Goal: Task Accomplishment & Management: Use online tool/utility

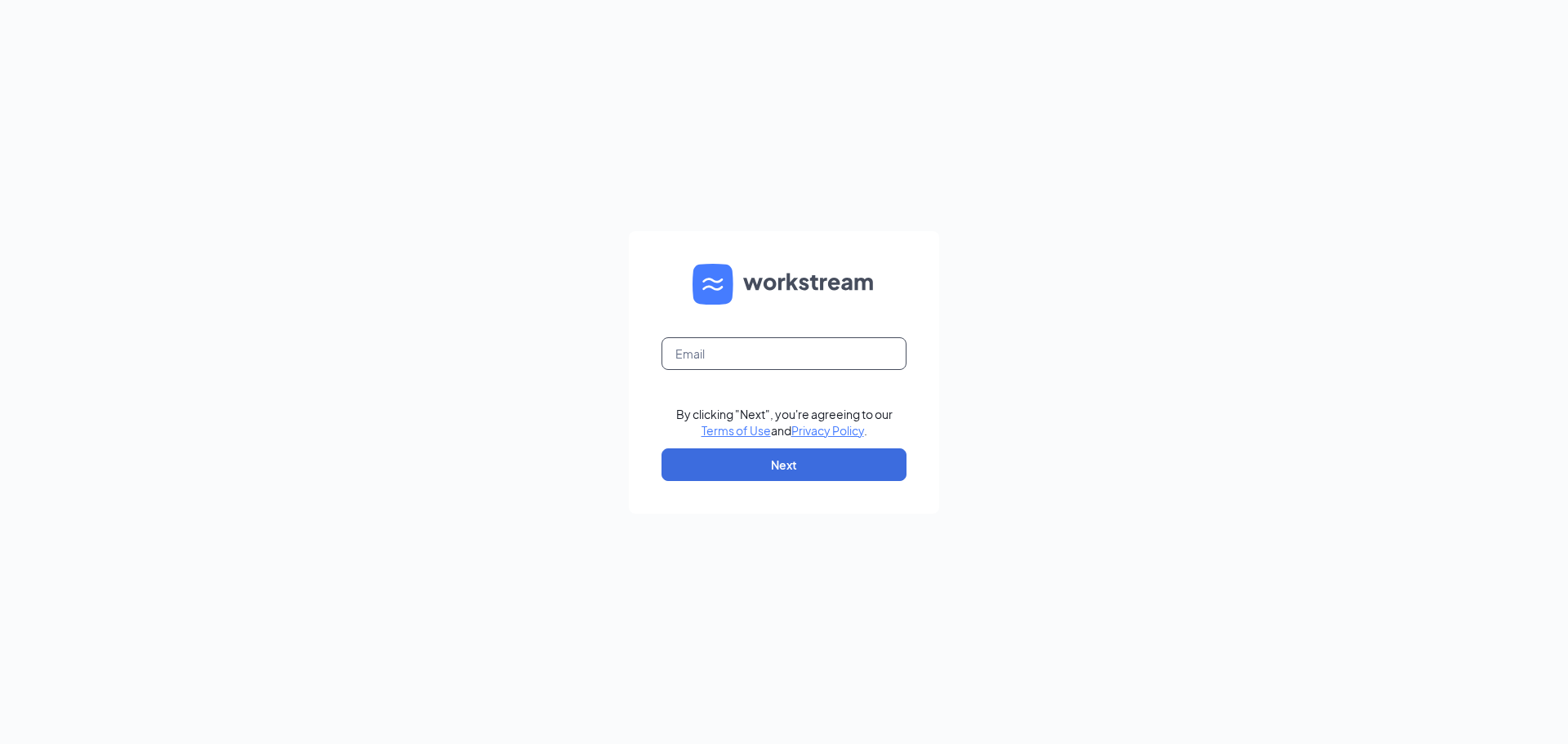
click at [795, 348] on input "text" at bounding box center [784, 354] width 245 height 33
type input "georgeswaco2@gmail.com"
click at [796, 470] on button "Next" at bounding box center [784, 464] width 245 height 33
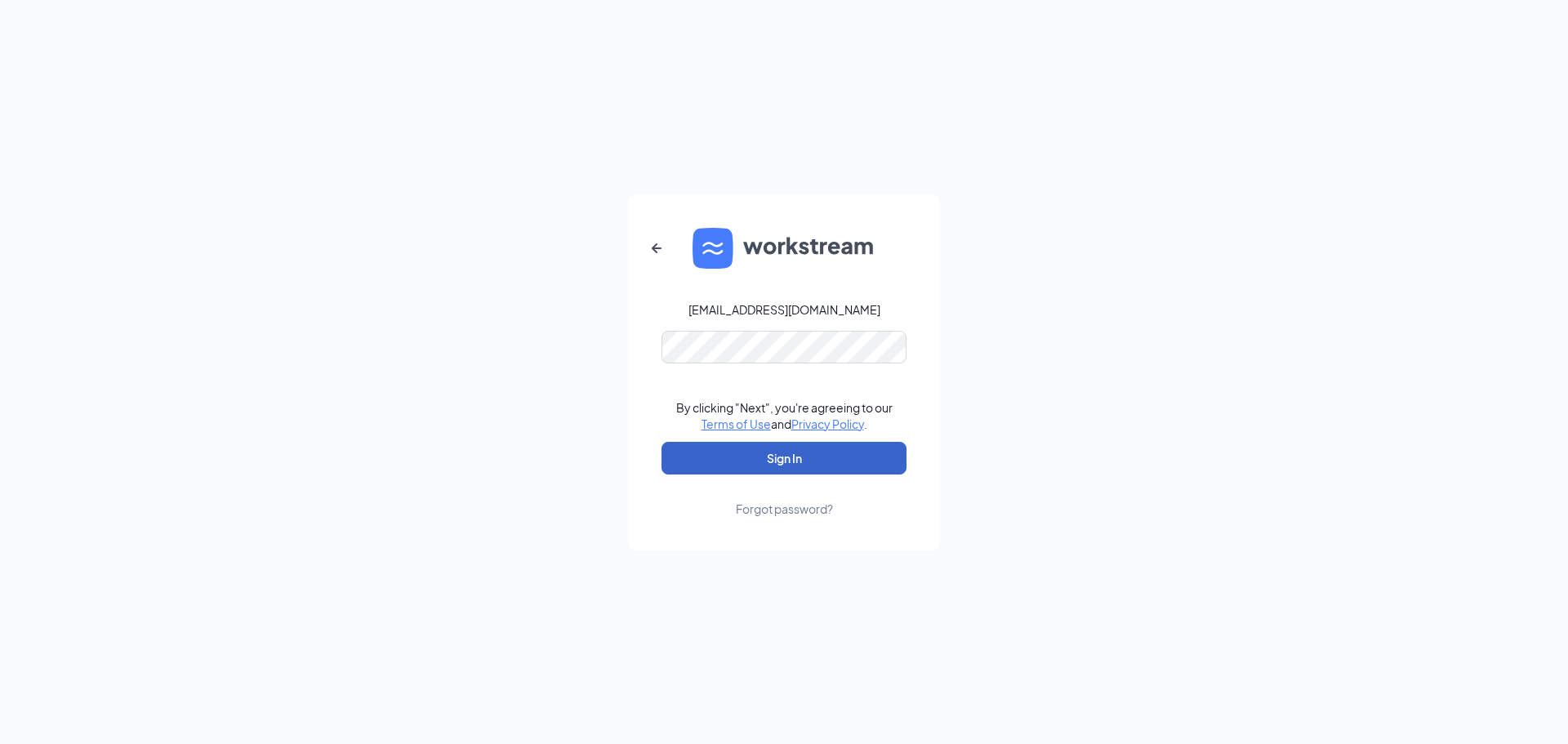
click at [820, 452] on button "Sign In" at bounding box center [784, 458] width 245 height 33
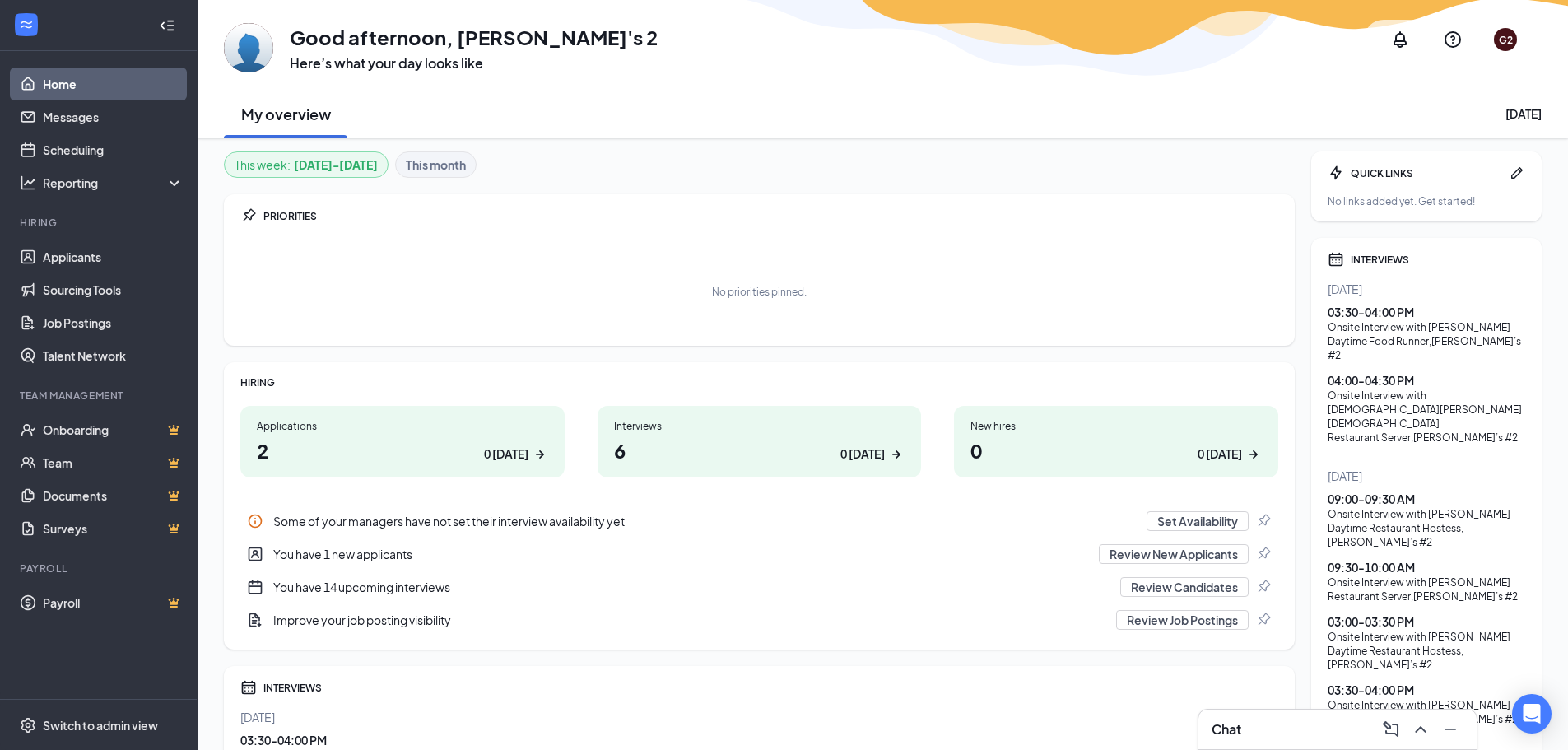
click at [477, 36] on h1 "Good afternoon, [PERSON_NAME]'s 2" at bounding box center [473, 36] width 368 height 28
click at [633, 104] on div "My overview [DATE]" at bounding box center [883, 113] width 1318 height 49
click at [560, 39] on h1 "Good afternoon, [PERSON_NAME]'s 2" at bounding box center [473, 36] width 368 height 28
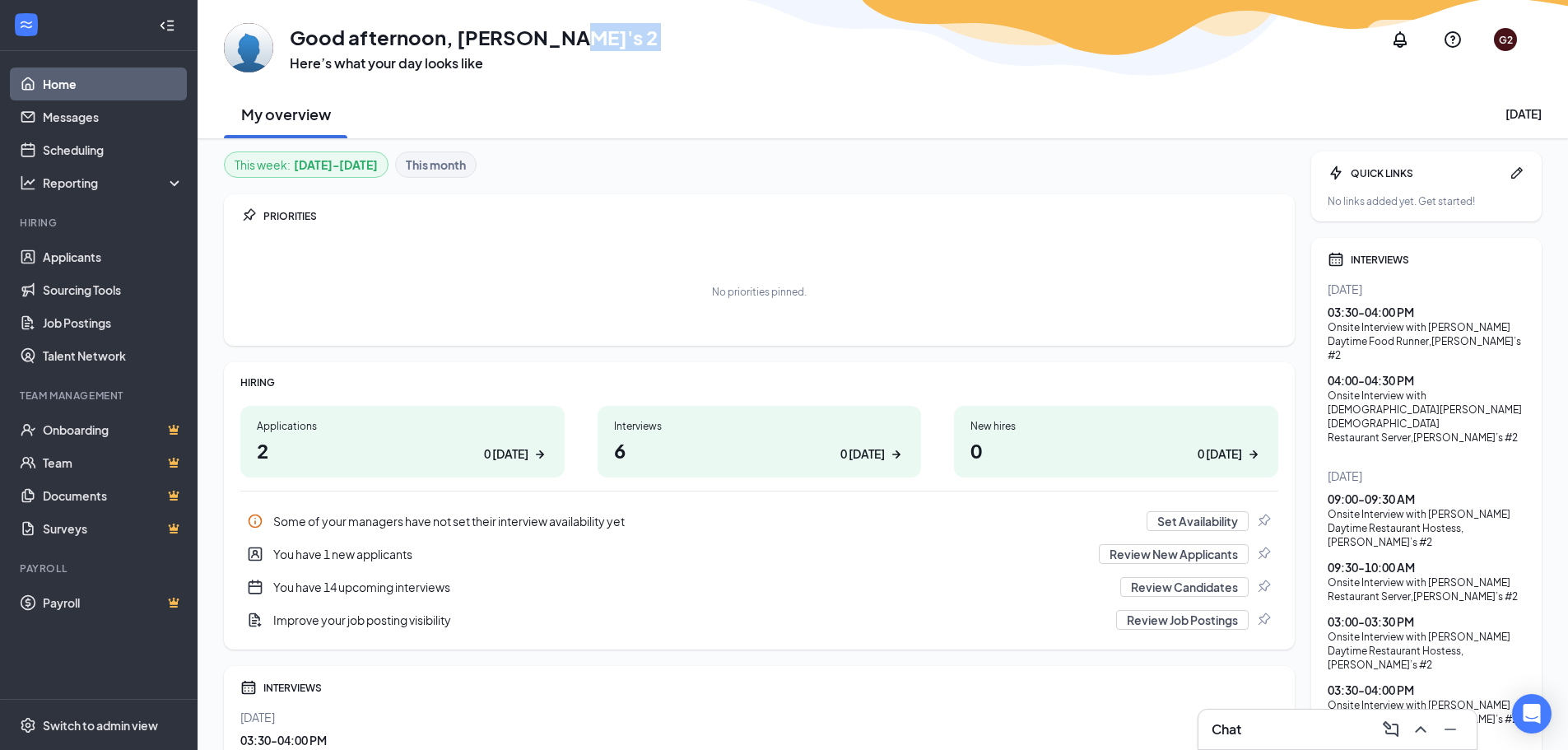
click at [560, 39] on h1 "Good afternoon, [PERSON_NAME]'s 2" at bounding box center [473, 36] width 368 height 28
click at [83, 151] on link "Scheduling" at bounding box center [113, 150] width 140 height 33
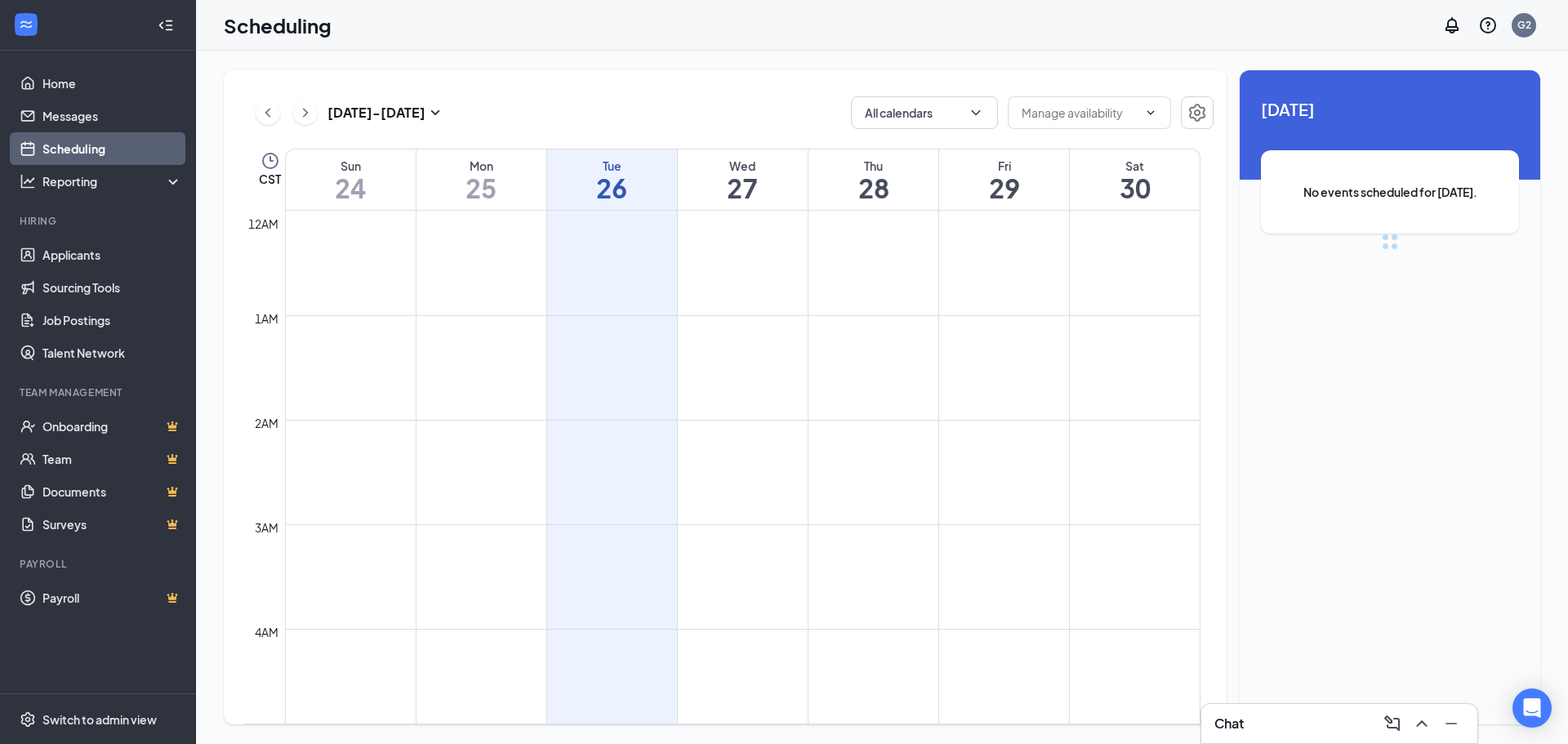
scroll to position [803, 0]
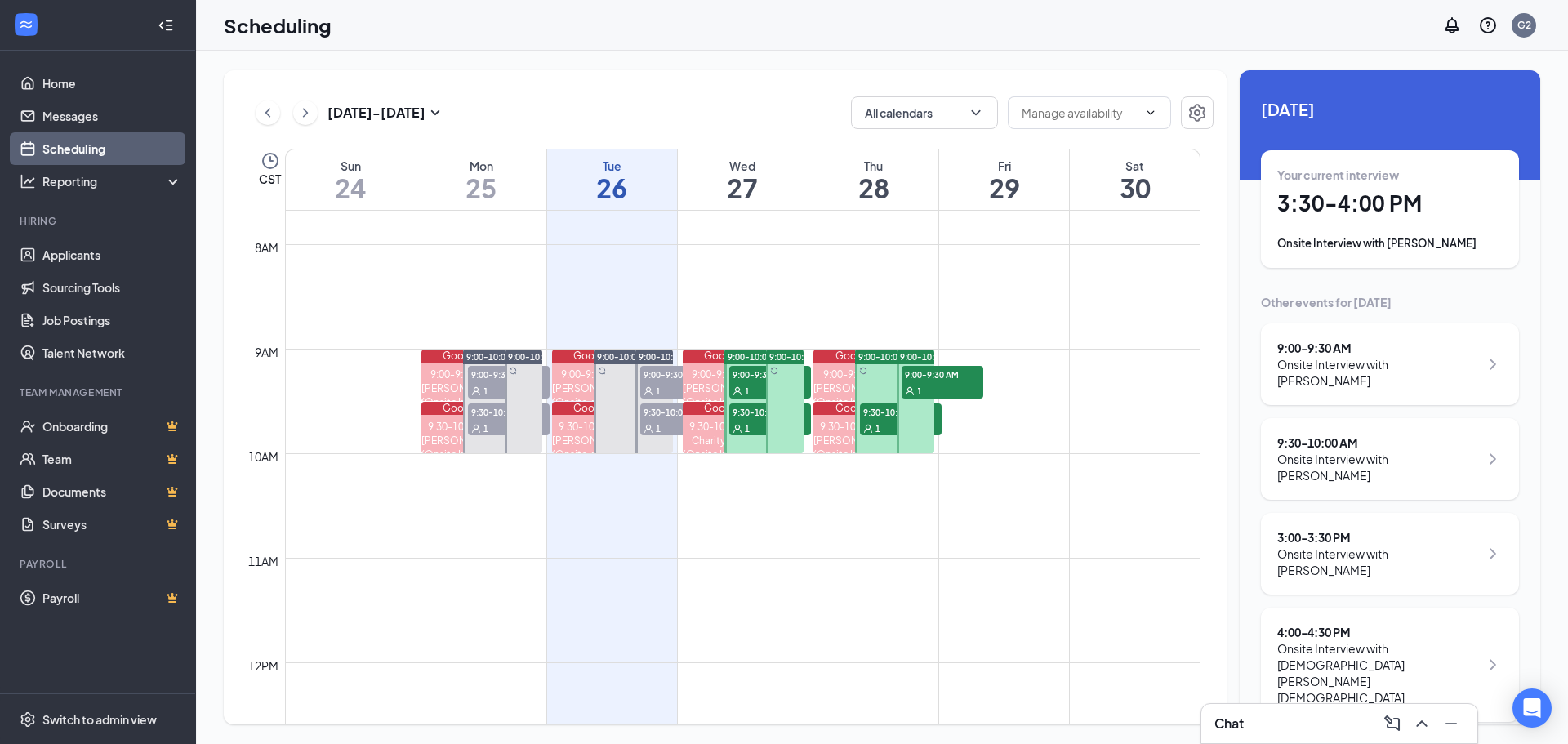
click at [1398, 212] on h1 "3:30 - 4:00 PM" at bounding box center [1389, 203] width 225 height 28
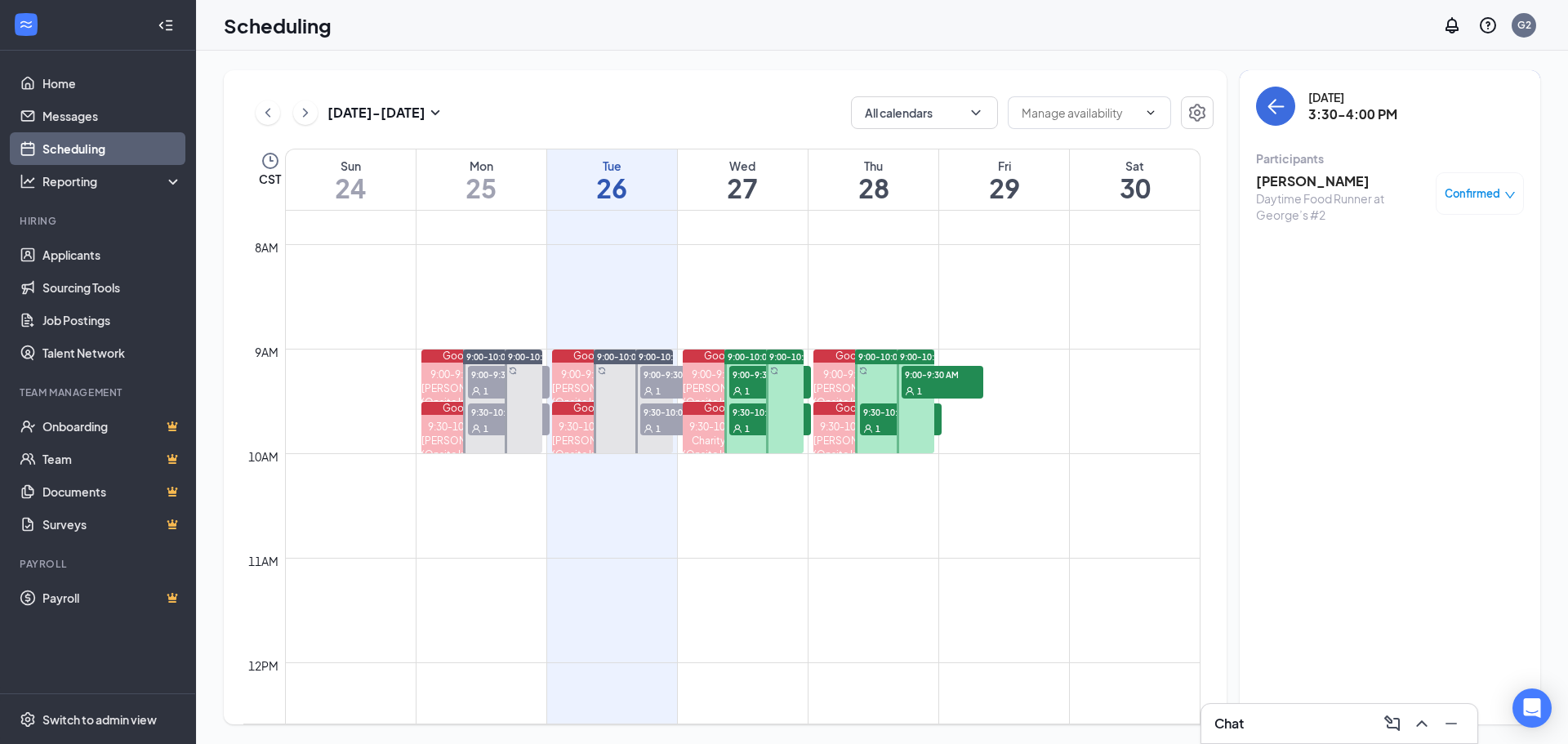
click at [1321, 181] on h3 "[PERSON_NAME]" at bounding box center [1341, 181] width 171 height 18
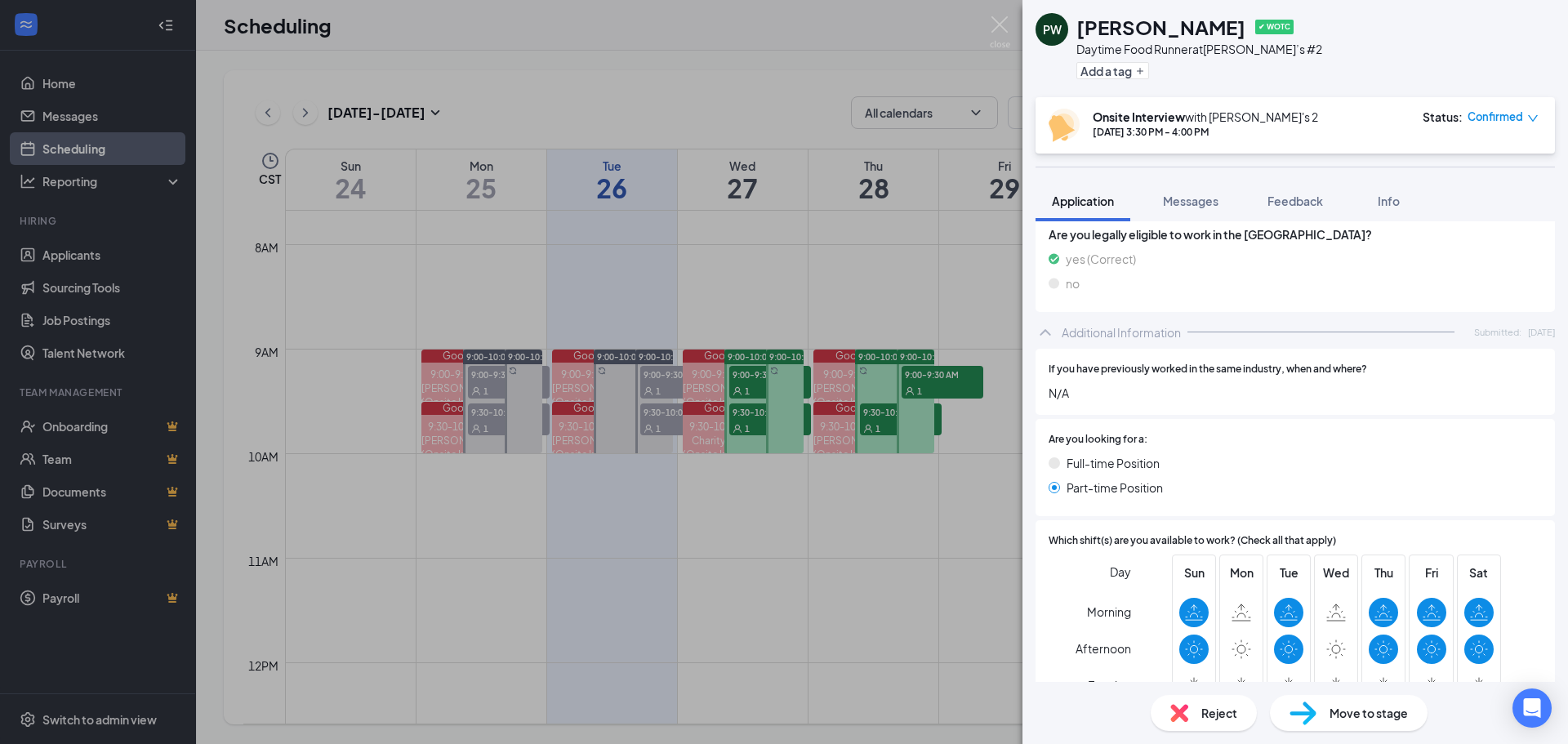
scroll to position [646, 0]
